Goal: Information Seeking & Learning: Learn about a topic

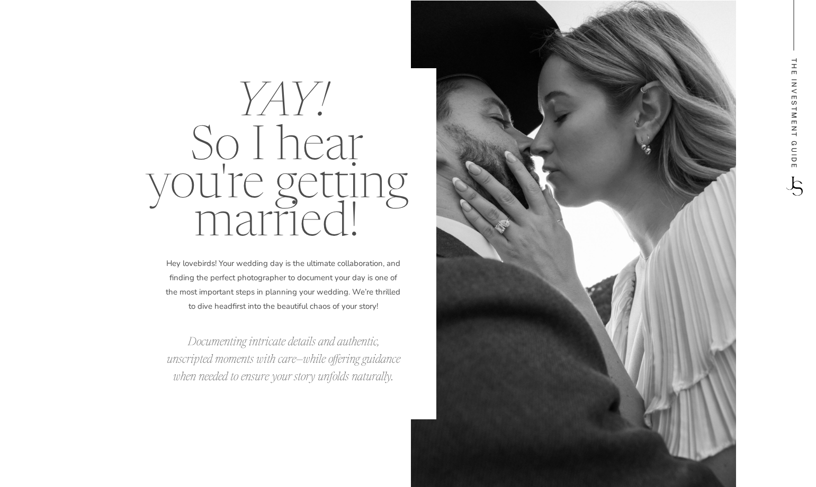
scroll to position [3107, 0]
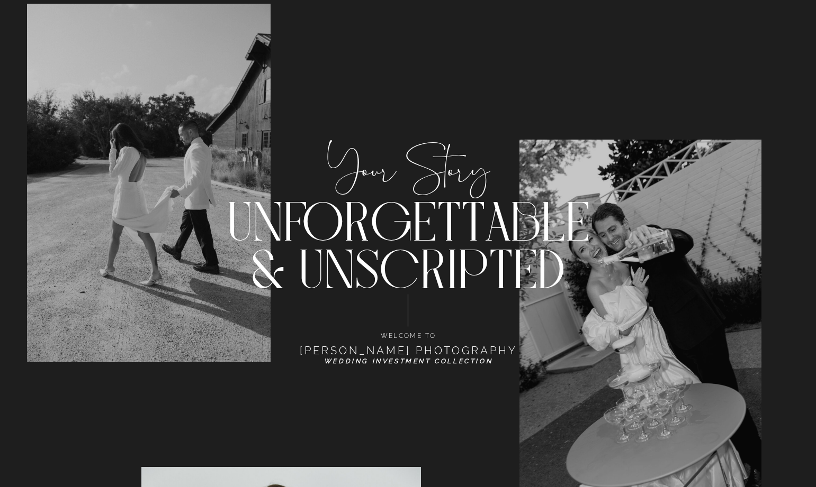
scroll to position [2785, 0]
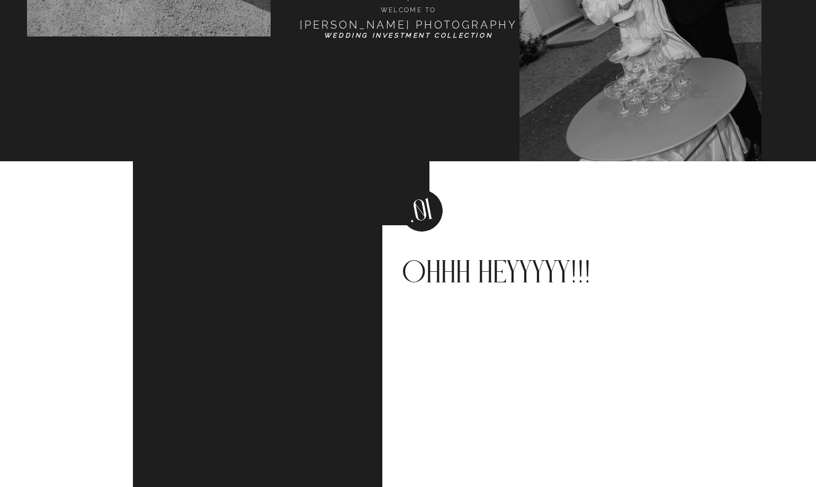
scroll to position [604, 0]
